Goal: Information Seeking & Learning: Learn about a topic

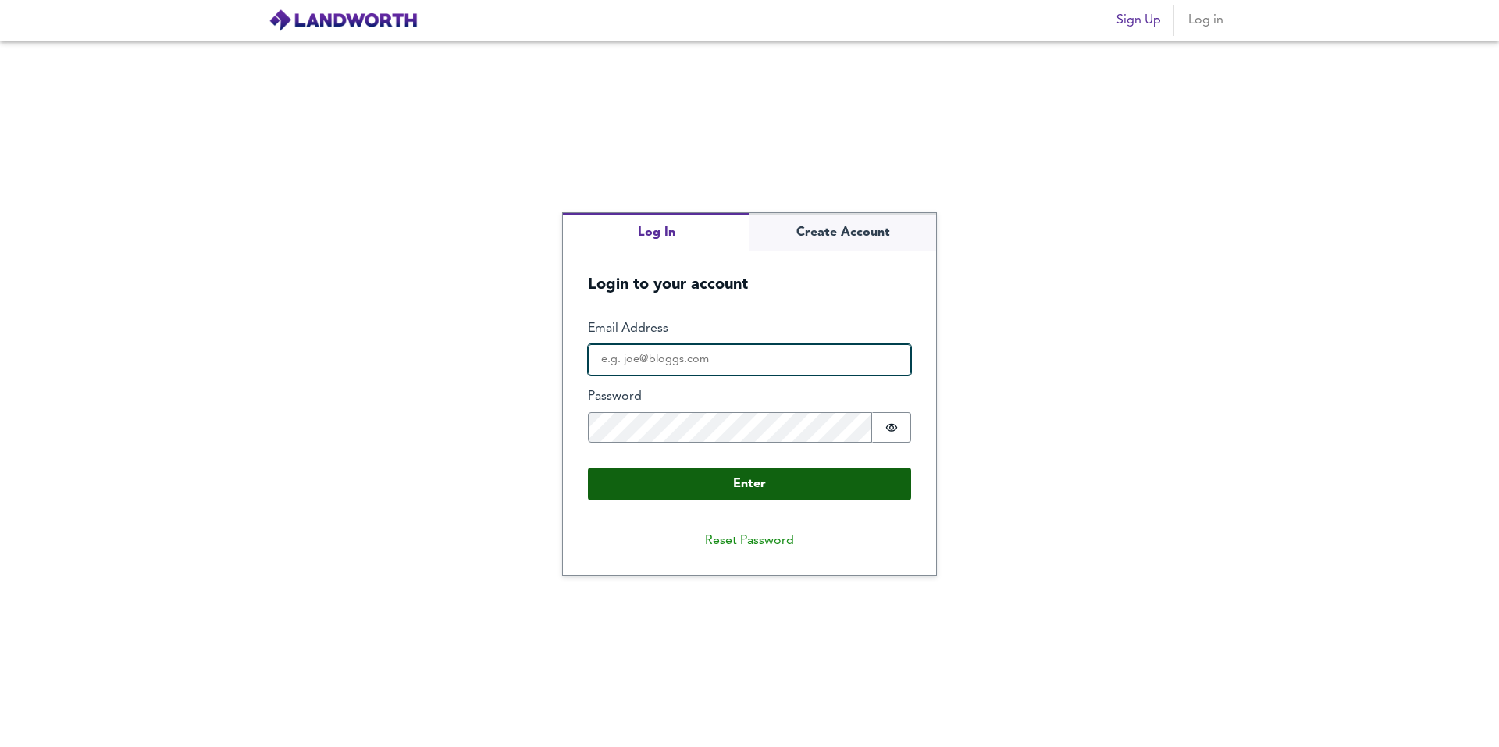
type input "[EMAIL_ADDRESS][DOMAIN_NAME]"
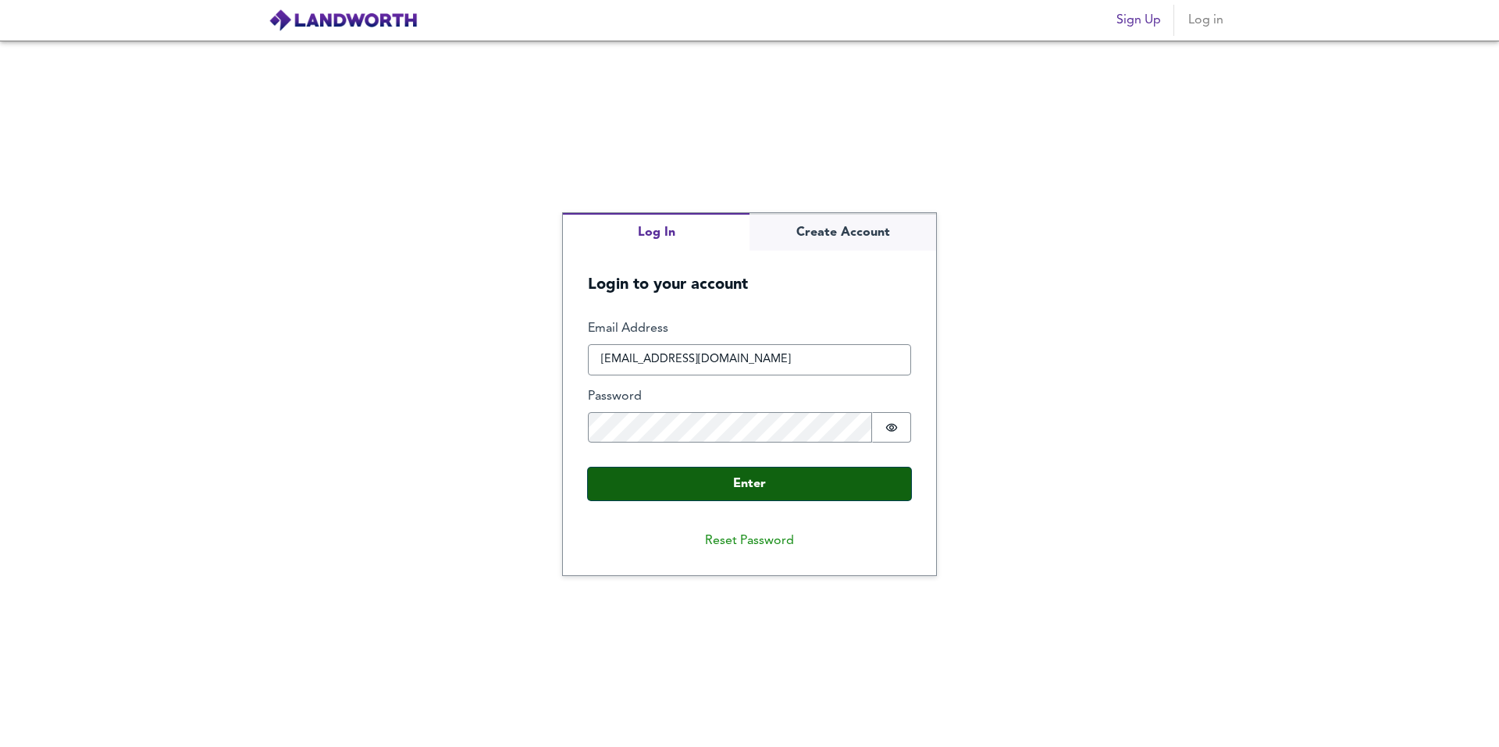
click at [752, 472] on button "Enter" at bounding box center [749, 484] width 323 height 33
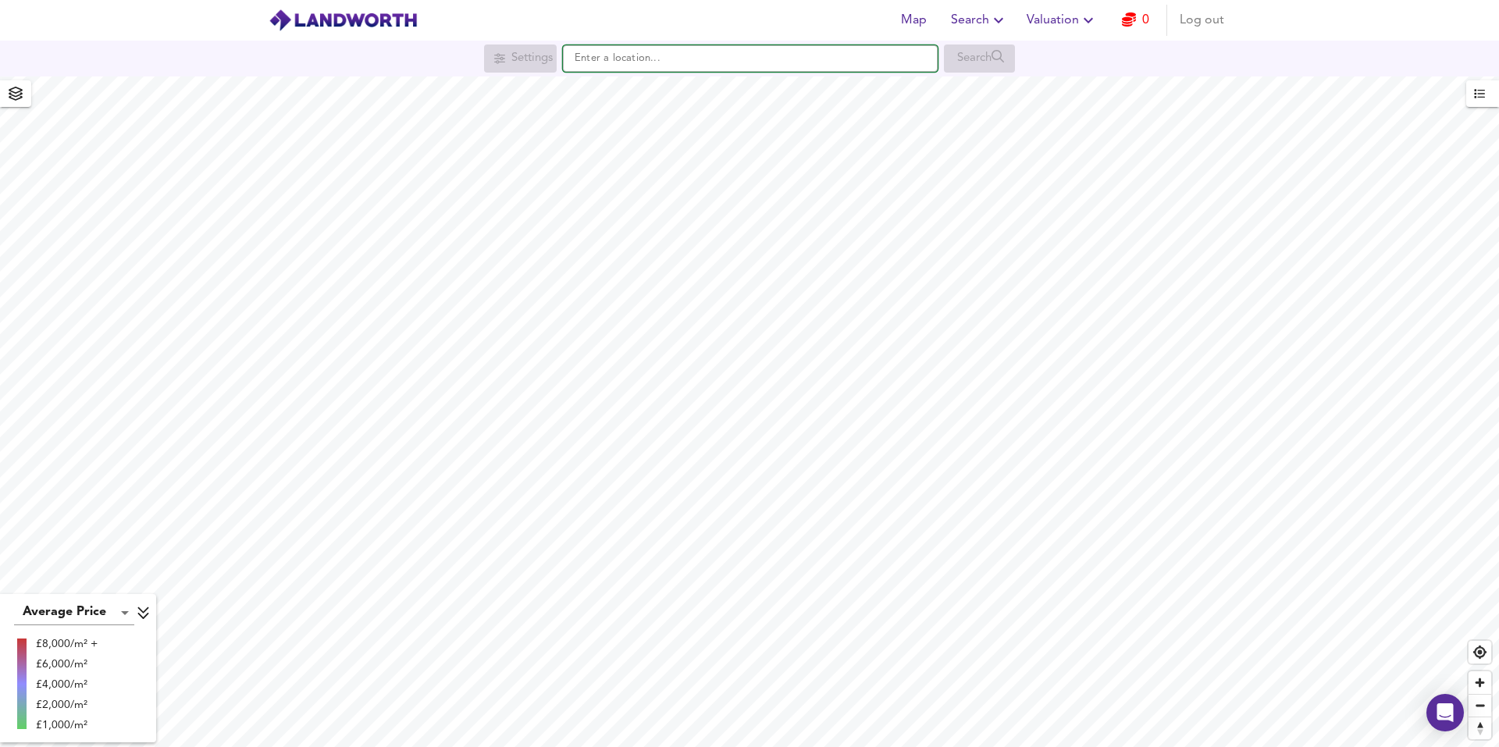
click at [606, 55] on input "text" at bounding box center [750, 58] width 375 height 27
paste input "DN32 0HR"
click at [668, 90] on small "[GEOGRAPHIC_DATA]" at bounding box center [699, 89] width 92 height 9
type input "[STREET_ADDRESS]"
checkbox input "false"
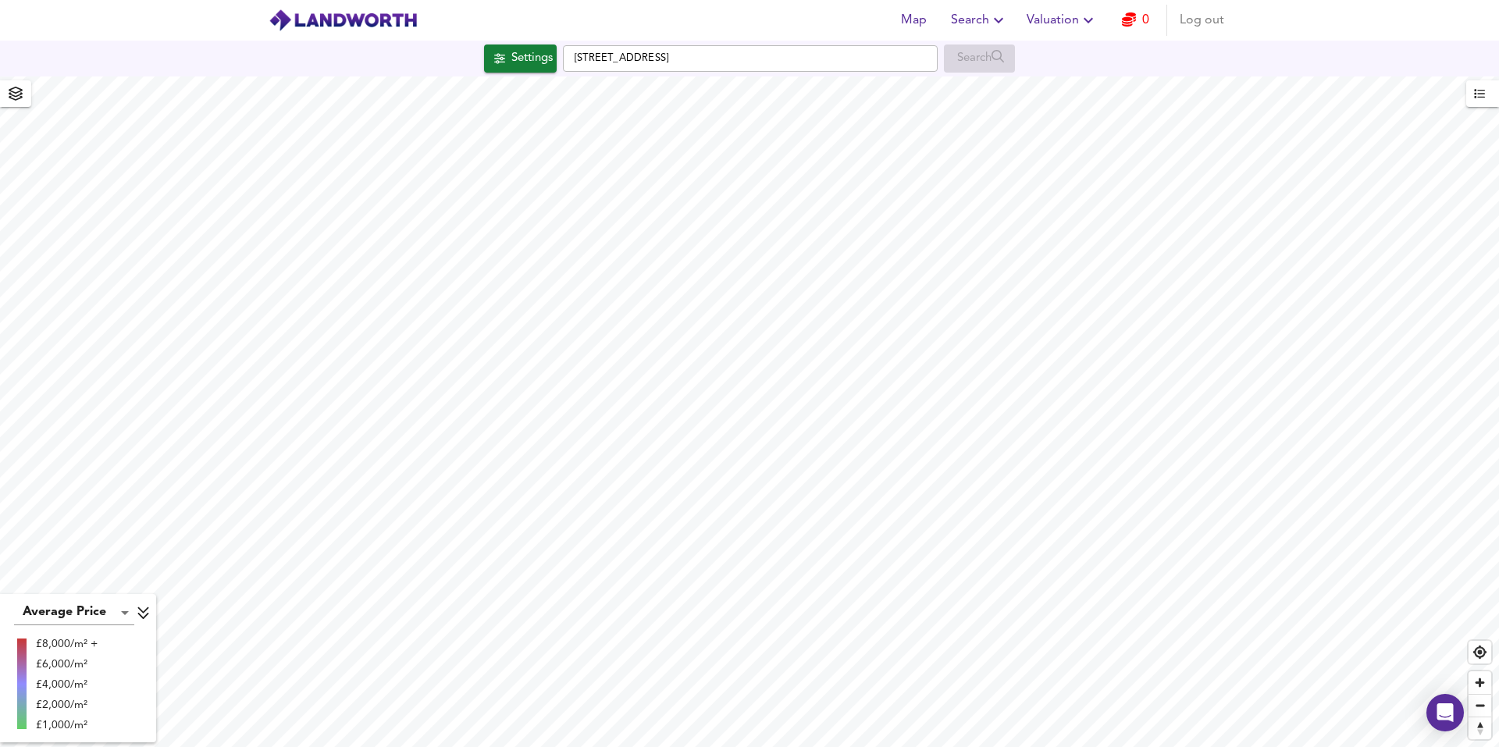
checkbox input "true"
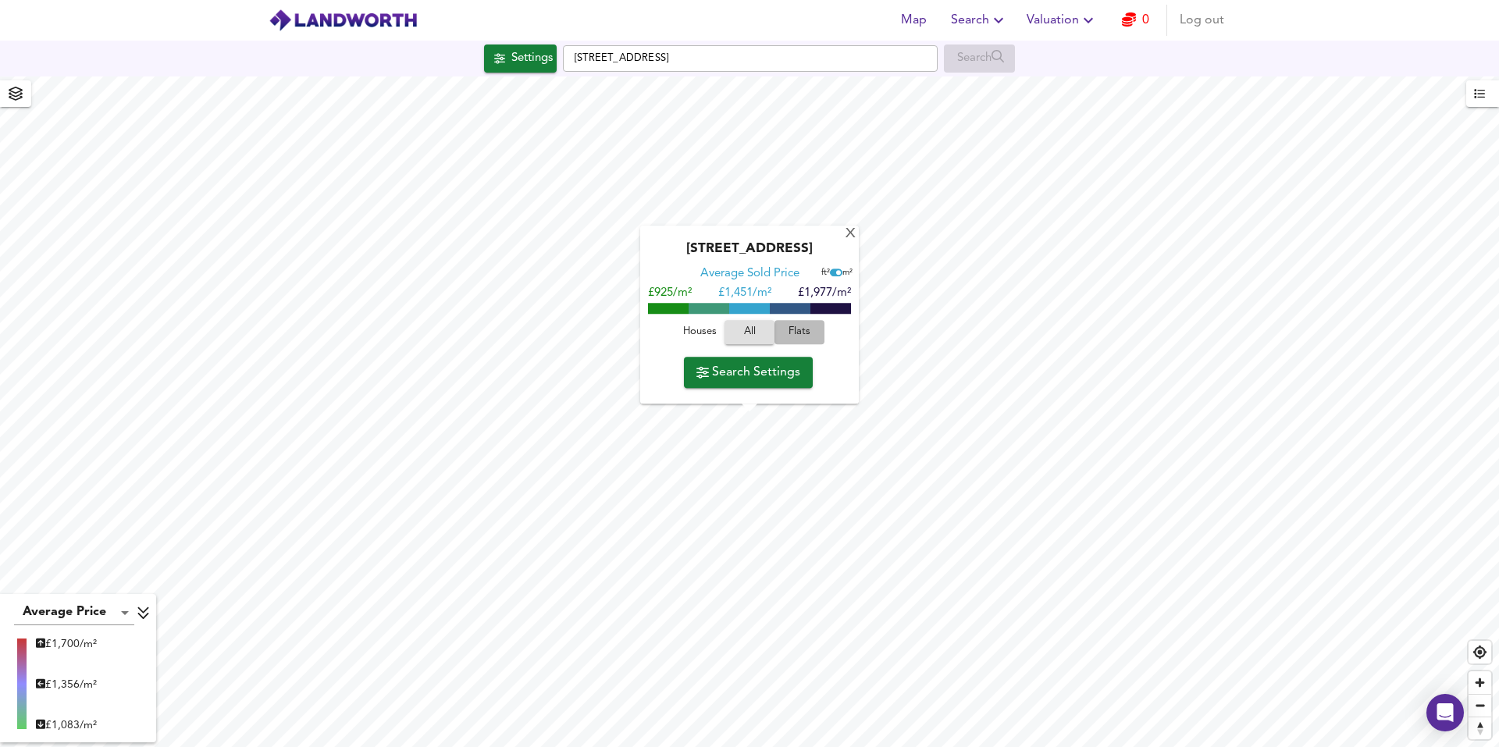
click at [798, 333] on span "Flats" at bounding box center [800, 333] width 42 height 18
click at [854, 227] on div "X" at bounding box center [850, 234] width 13 height 15
